Goal: Transaction & Acquisition: Purchase product/service

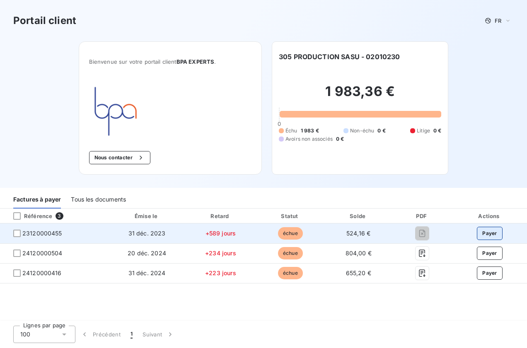
click at [495, 231] on button "Payer" at bounding box center [490, 233] width 26 height 13
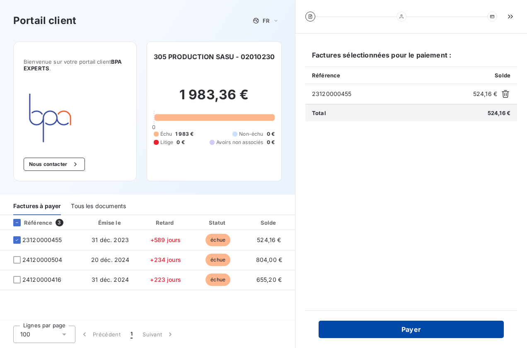
click at [414, 330] on button "Payer" at bounding box center [411, 329] width 185 height 17
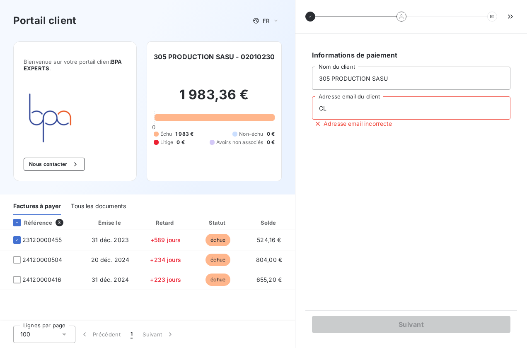
type input "C"
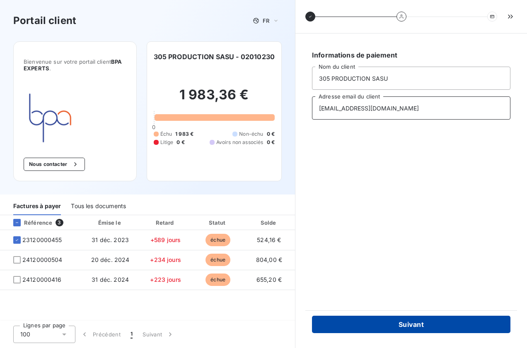
type input "clemgodart.305@gmail.com"
click at [411, 327] on button "Suivant" at bounding box center [411, 324] width 198 height 17
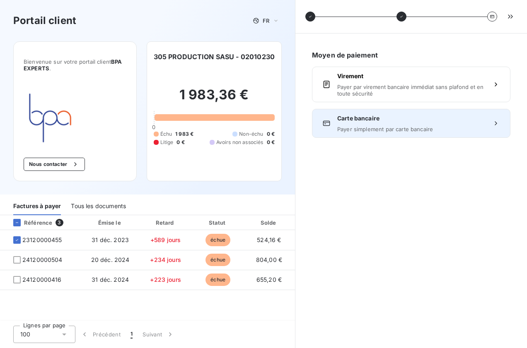
click at [380, 128] on span "Payer simplement par carte bancaire" at bounding box center [411, 129] width 148 height 7
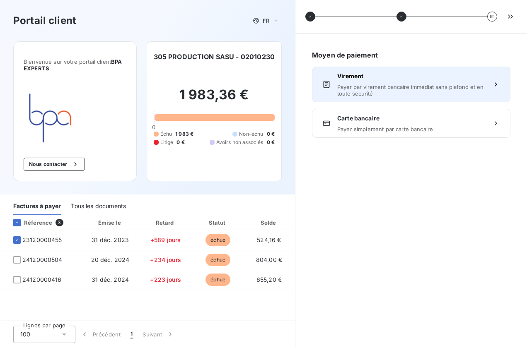
click at [371, 88] on span "Payer par virement bancaire immédiat sans plafond et en toute sécurité" at bounding box center [411, 90] width 148 height 13
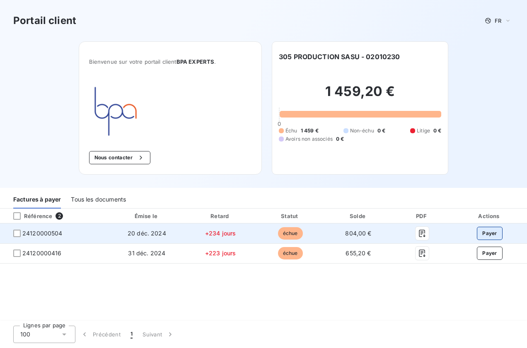
click at [496, 232] on button "Payer" at bounding box center [490, 233] width 26 height 13
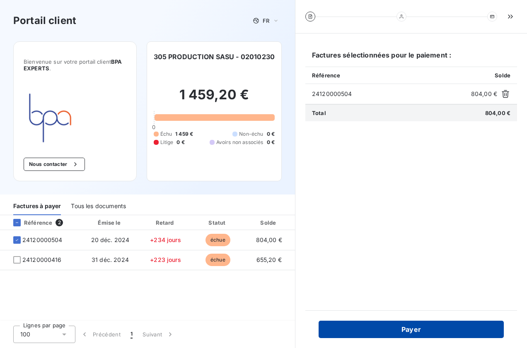
click at [409, 326] on button "Payer" at bounding box center [411, 329] width 185 height 17
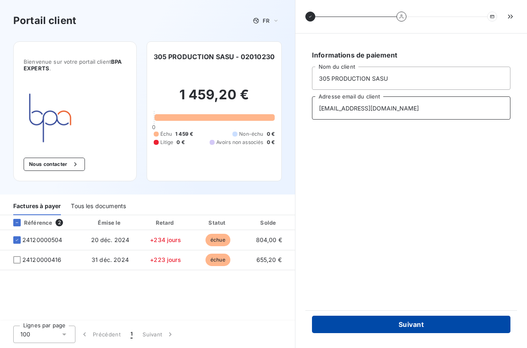
type input "[EMAIL_ADDRESS][DOMAIN_NAME]"
click at [399, 329] on button "Suivant" at bounding box center [411, 324] width 198 height 17
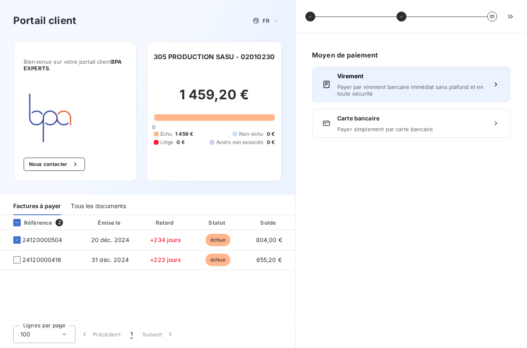
click at [386, 93] on span "Payer par virement bancaire immédiat sans plafond et en toute sécurité" at bounding box center [411, 90] width 148 height 13
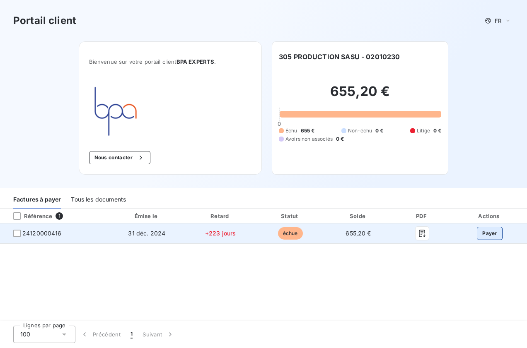
click at [493, 232] on button "Payer" at bounding box center [490, 233] width 26 height 13
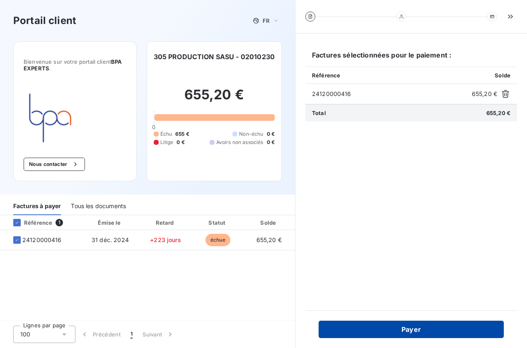
click at [425, 332] on button "Payer" at bounding box center [411, 329] width 185 height 17
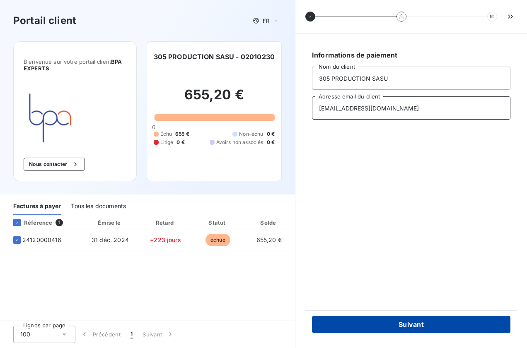
type input "clemgodart.305@gmail.com"
click at [408, 329] on button "Suivant" at bounding box center [411, 324] width 198 height 17
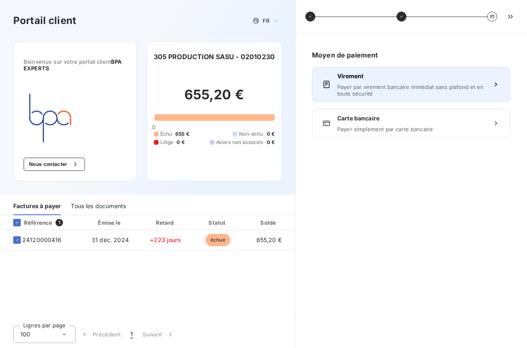
click at [389, 96] on span "Payer par virement bancaire immédiat sans plafond et en toute sécurité" at bounding box center [411, 90] width 148 height 13
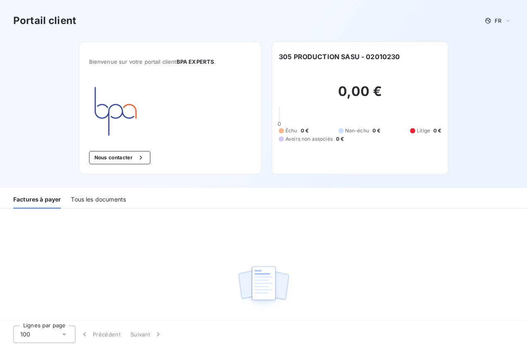
click at [123, 21] on div "Portail client FR" at bounding box center [263, 20] width 500 height 15
